Goal: Task Accomplishment & Management: Complete application form

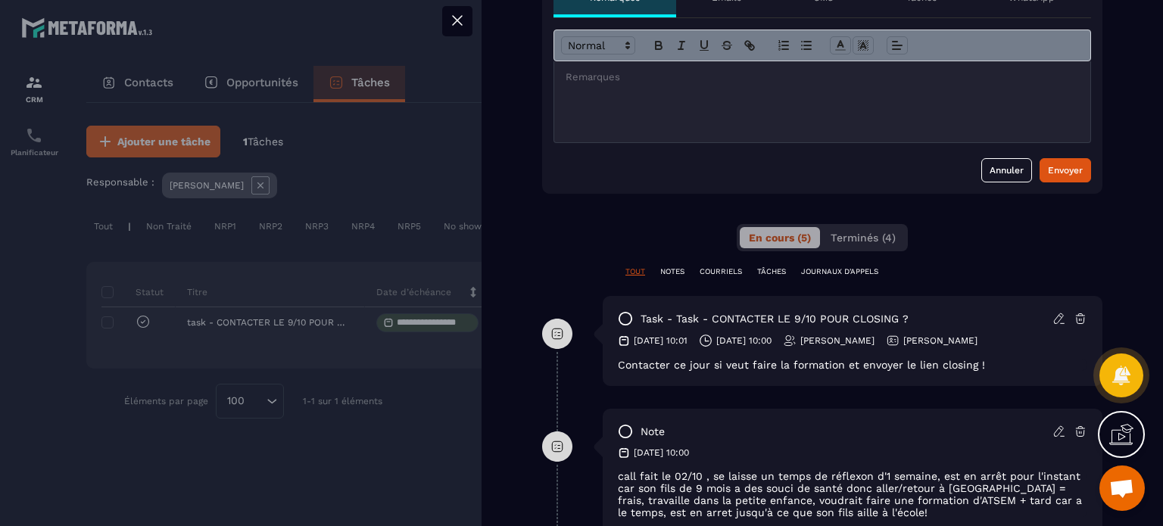
scroll to position [379, 0]
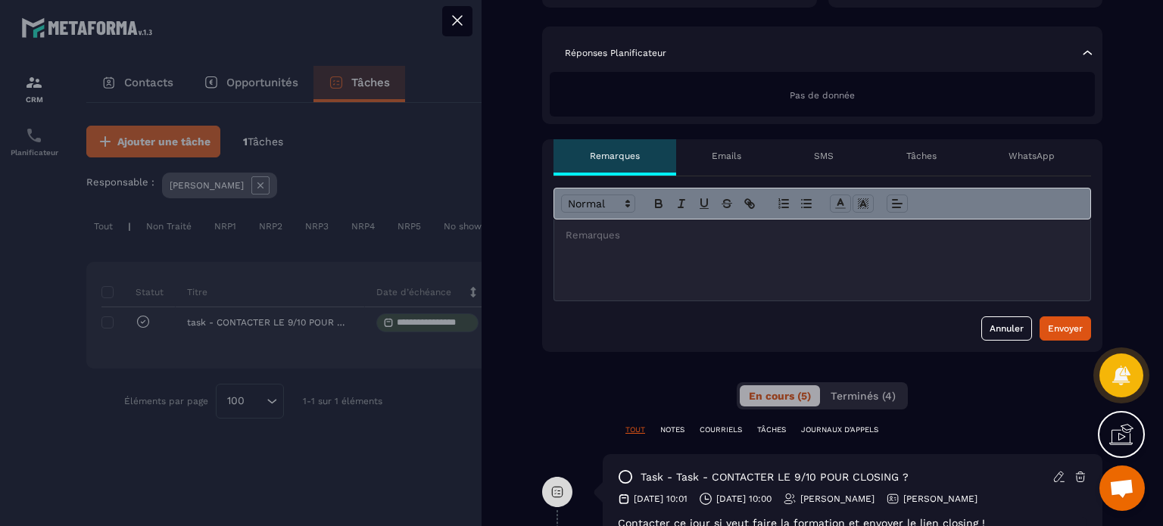
click at [724, 266] on div at bounding box center [822, 260] width 536 height 81
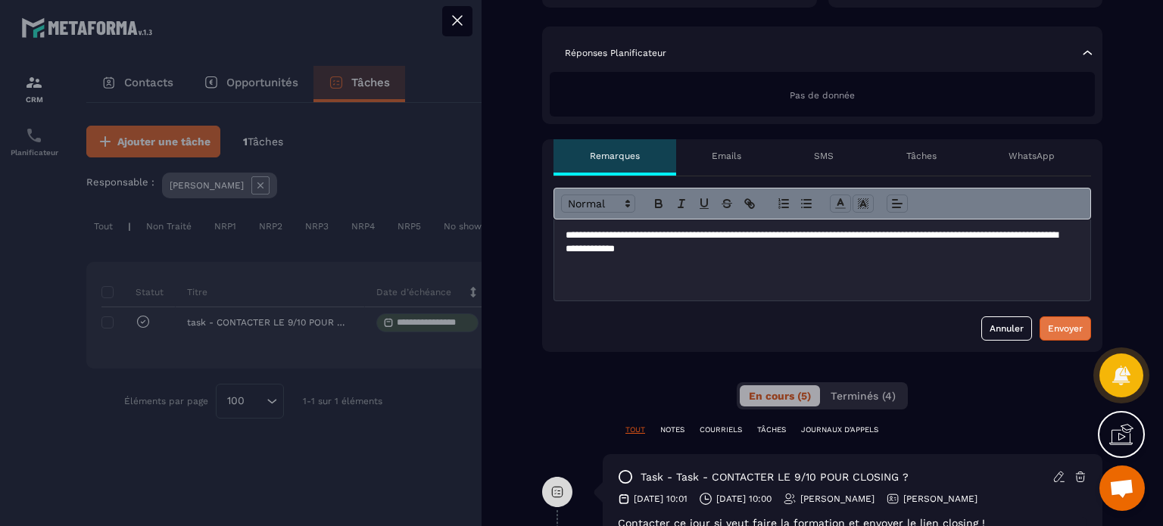
click at [1048, 325] on div "Envoyer" at bounding box center [1065, 328] width 35 height 15
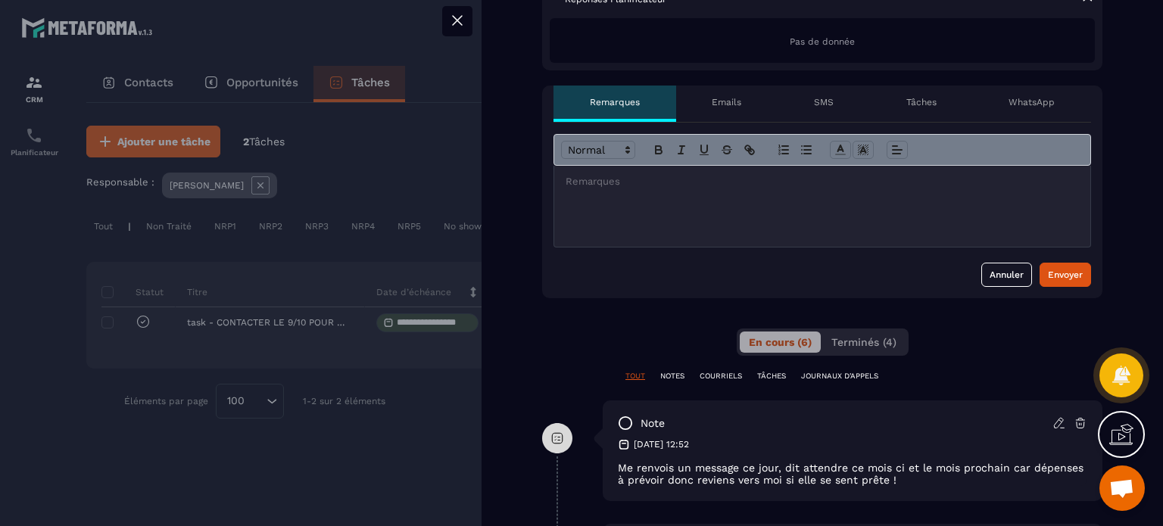
scroll to position [303, 0]
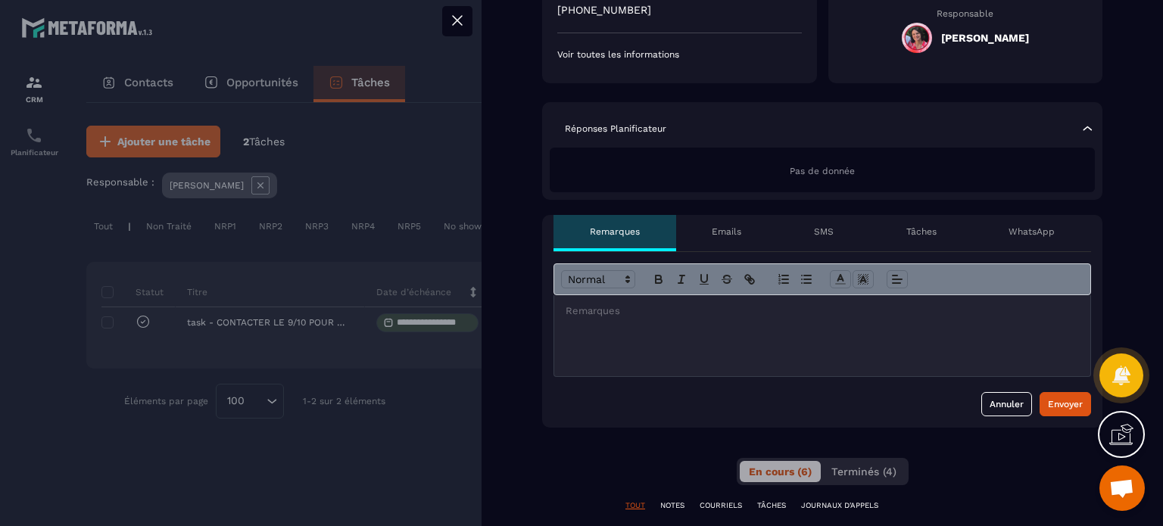
click at [457, 16] on icon at bounding box center [457, 20] width 18 height 18
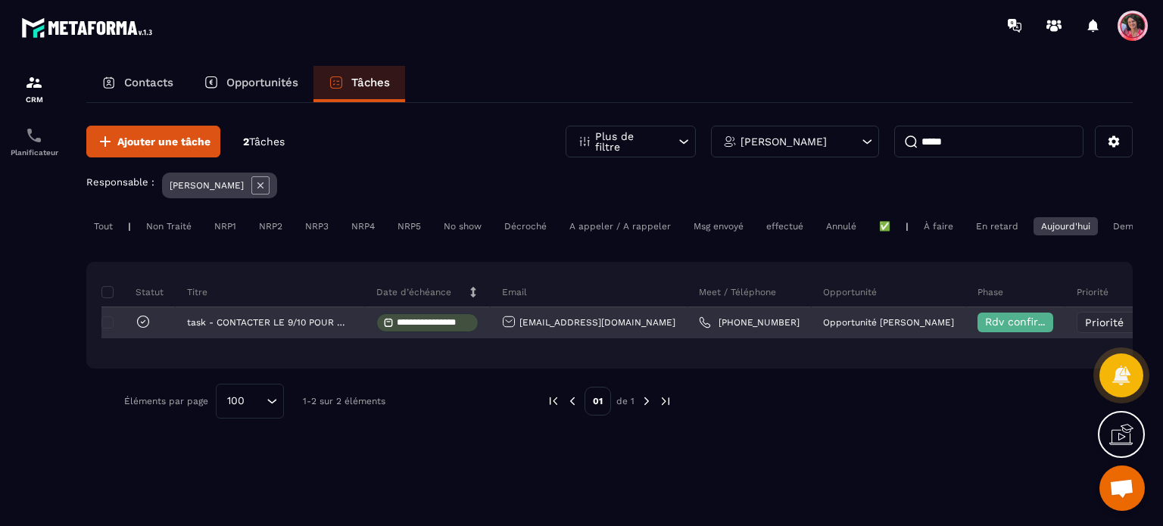
click at [985, 328] on span "Rdv confirmé ✅" at bounding box center [1028, 322] width 86 height 12
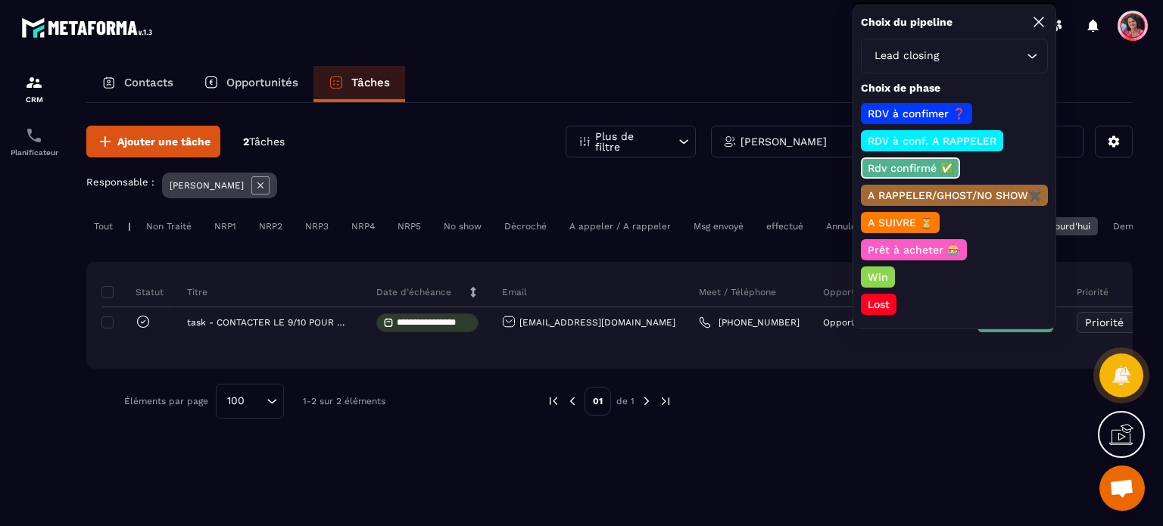
click at [878, 301] on p "Lost" at bounding box center [879, 304] width 27 height 15
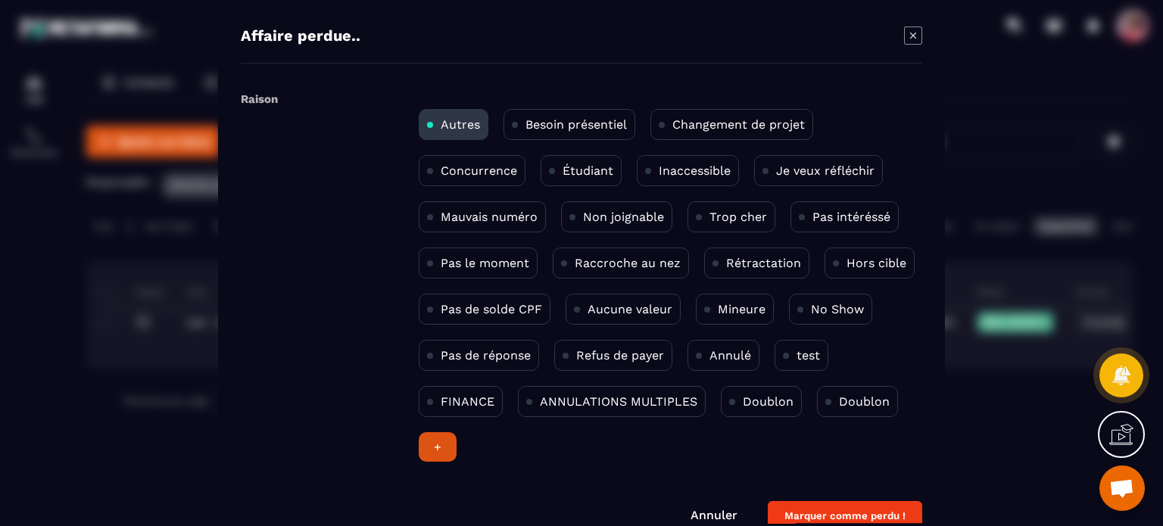
click at [983, 432] on div "Modal window" at bounding box center [581, 263] width 1163 height 526
click at [913, 42] on icon "Modal window" at bounding box center [913, 36] width 18 height 18
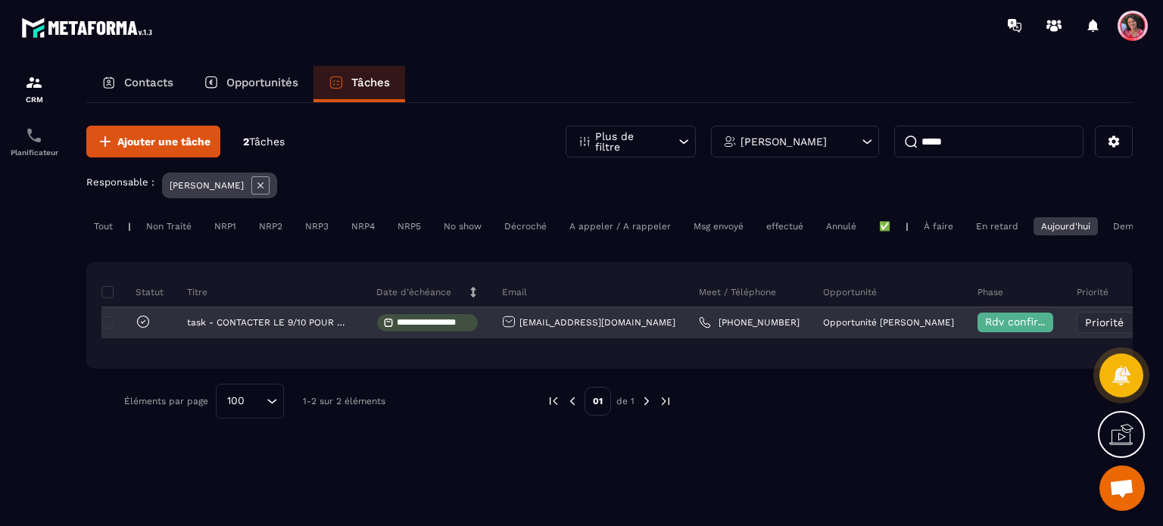
click at [985, 328] on span "Rdv confirmé ✅" at bounding box center [1028, 322] width 86 height 12
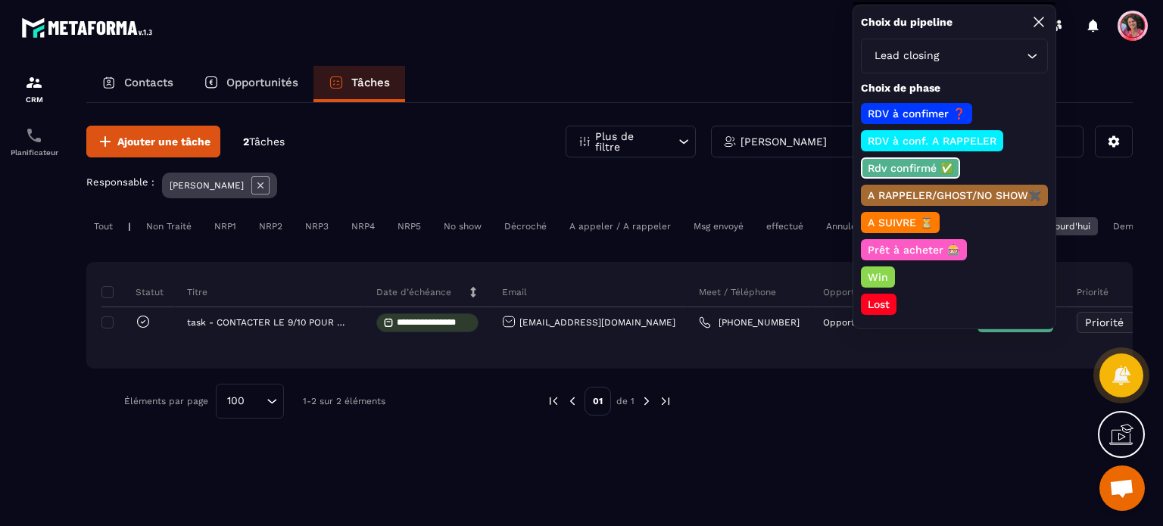
click at [924, 217] on p "A SUIVRE ⏳" at bounding box center [901, 222] width 70 height 15
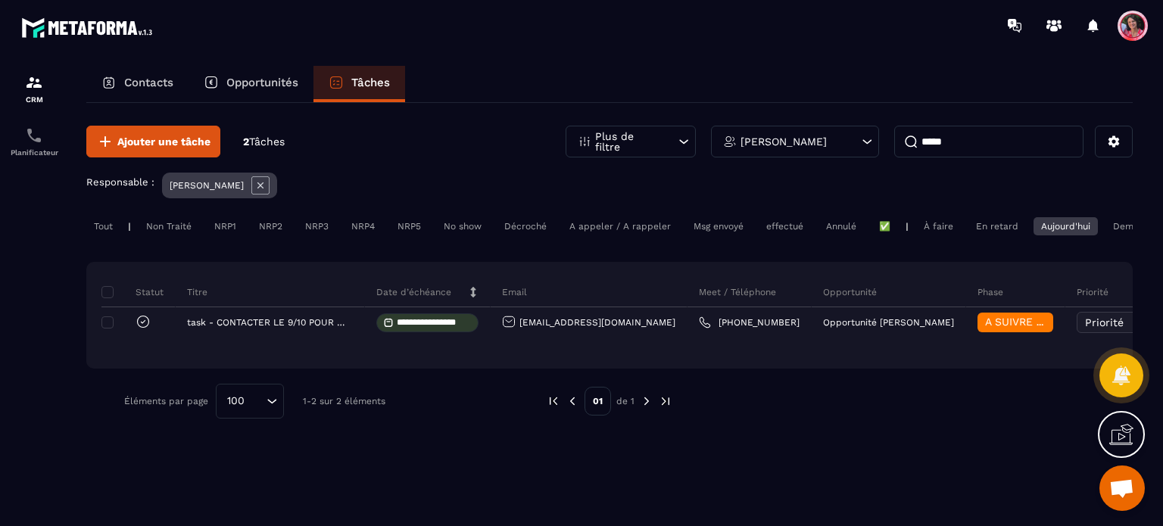
click at [378, 81] on p "Tâches" at bounding box center [370, 83] width 39 height 14
click at [1003, 121] on div "**********" at bounding box center [609, 272] width 1047 height 338
click at [1003, 137] on input "*****" at bounding box center [988, 142] width 189 height 32
type input "*"
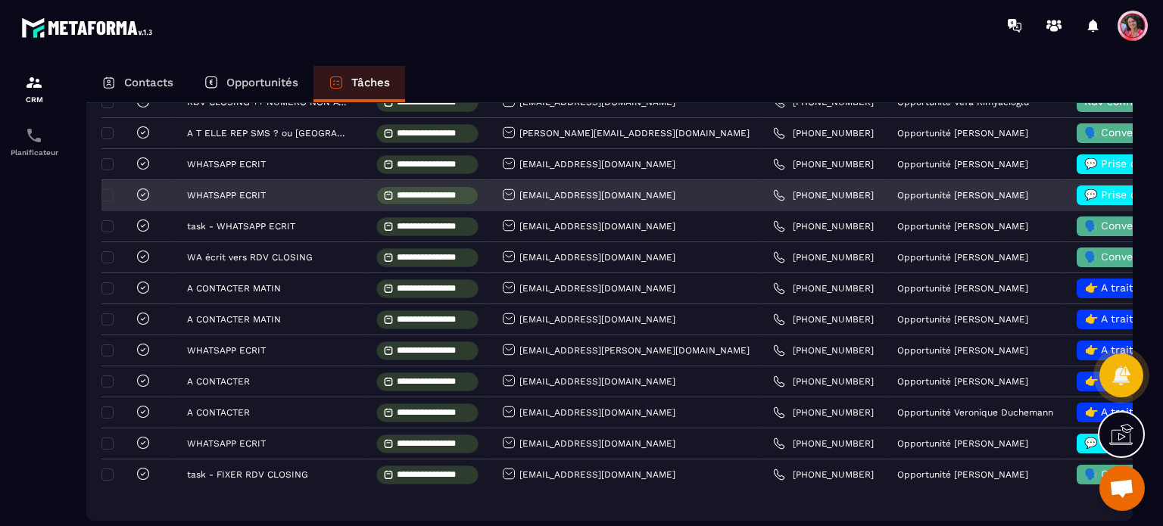
scroll to position [379, 0]
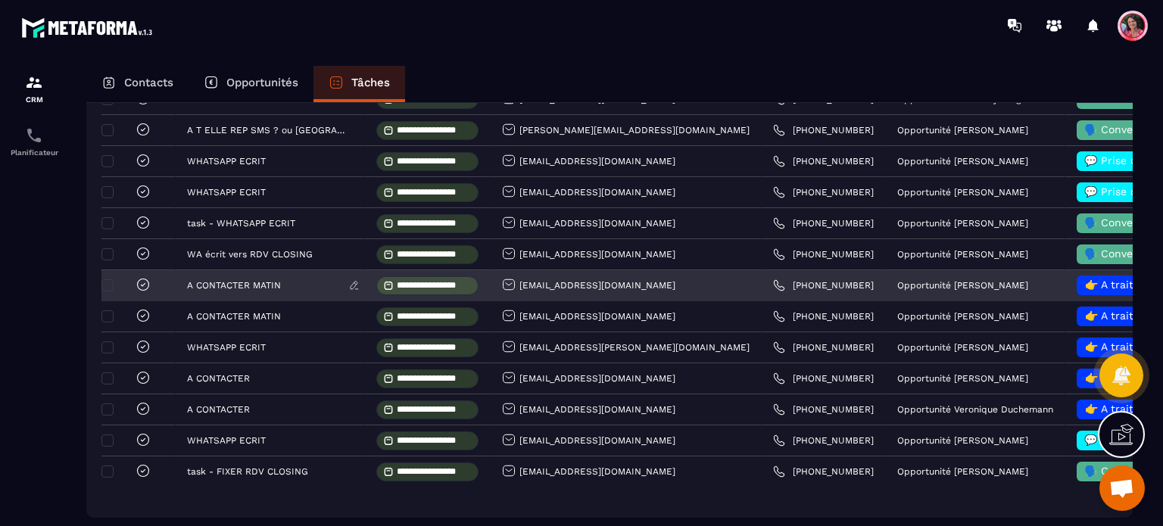
click at [198, 291] on p "A CONTACTER MATIN" at bounding box center [234, 285] width 94 height 11
